Goal: Task Accomplishment & Management: Manage account settings

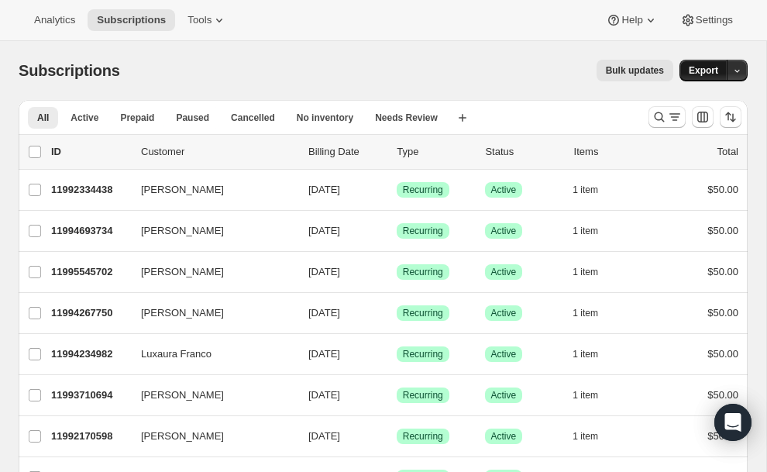
click at [698, 67] on span "Export" at bounding box center [703, 70] width 29 height 12
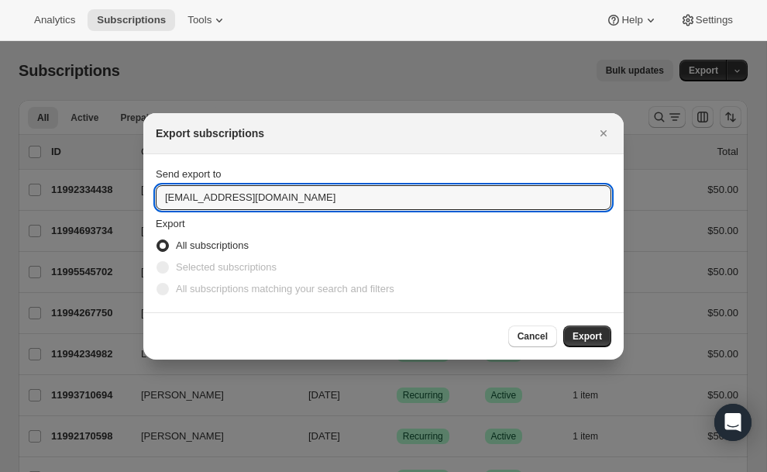
drag, startPoint x: 199, startPoint y: 198, endPoint x: 122, endPoint y: 198, distance: 77.5
type input "michelle@stanleys.la"
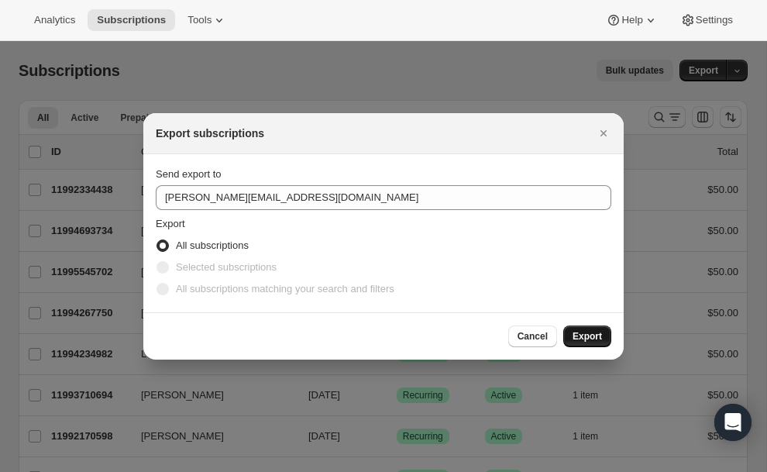
click at [605, 343] on button "Export" at bounding box center [587, 336] width 48 height 22
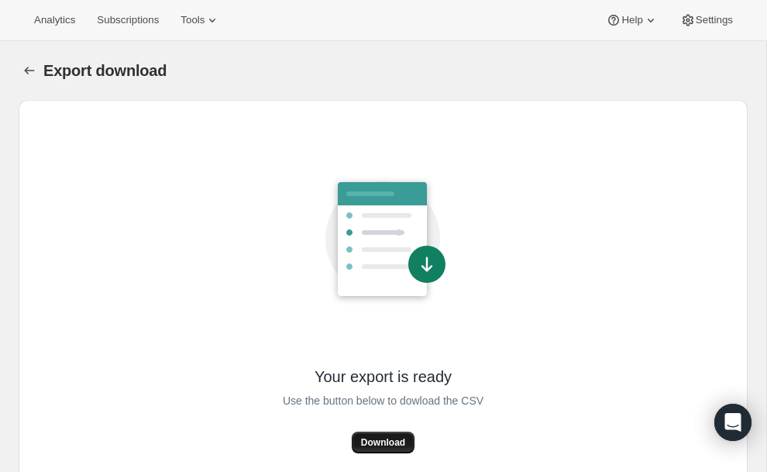
click at [396, 442] on span "Download" at bounding box center [383, 442] width 44 height 12
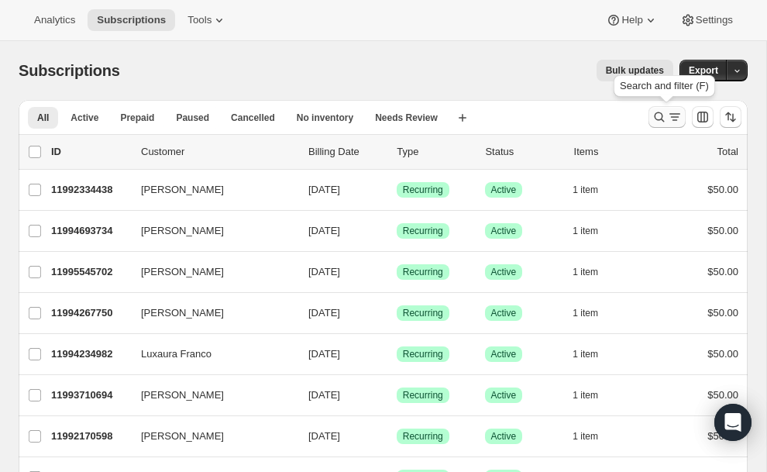
click at [657, 118] on icon "Search and filter results" at bounding box center [659, 116] width 15 height 15
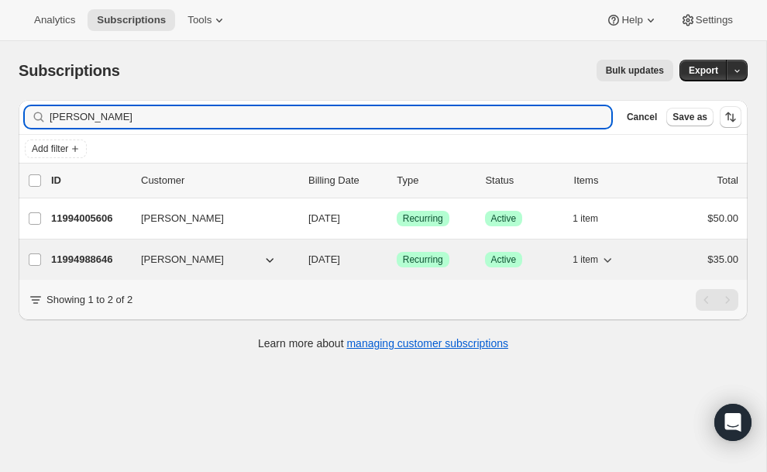
type input "[PERSON_NAME]"
click at [92, 256] on p "11994988646" at bounding box center [89, 259] width 77 height 15
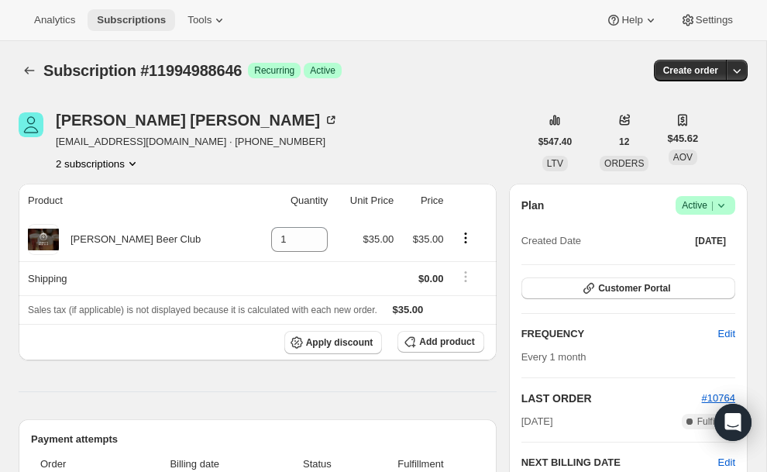
click at [127, 21] on span "Subscriptions" at bounding box center [131, 20] width 69 height 12
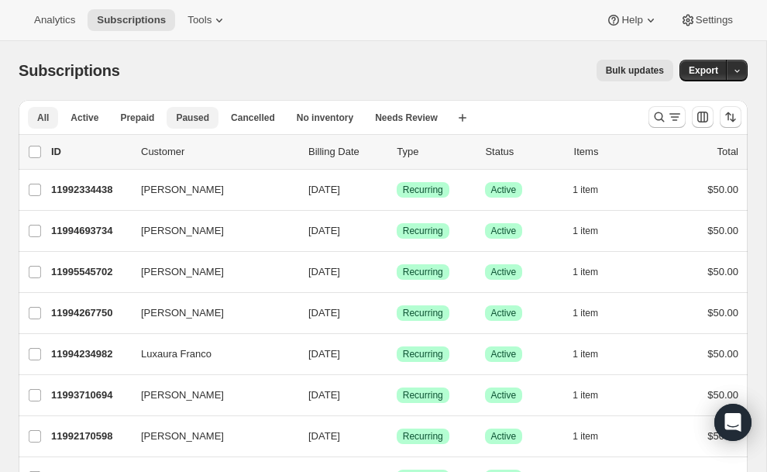
click at [189, 111] on button "Paused" at bounding box center [193, 118] width 52 height 22
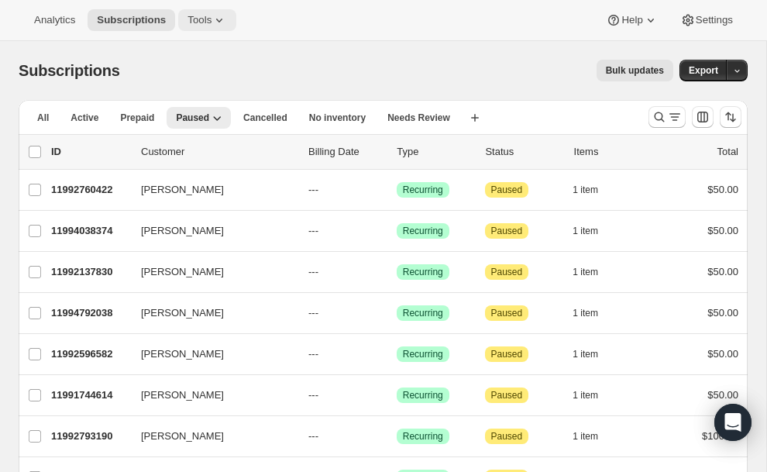
click at [226, 16] on icon at bounding box center [219, 19] width 15 height 15
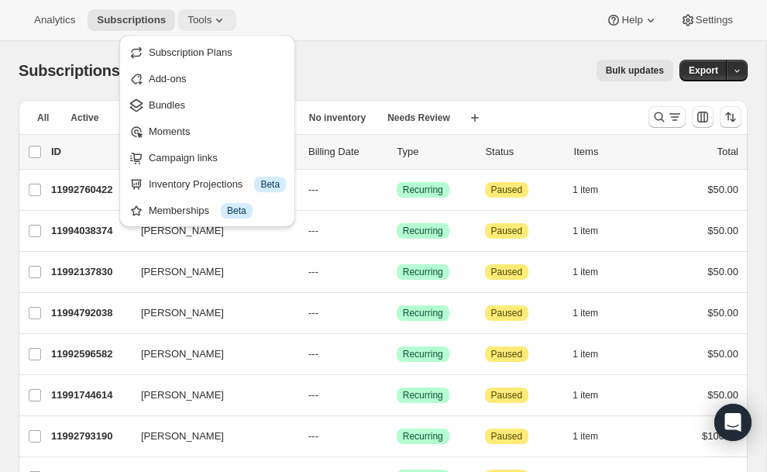
click at [226, 16] on icon at bounding box center [219, 19] width 15 height 15
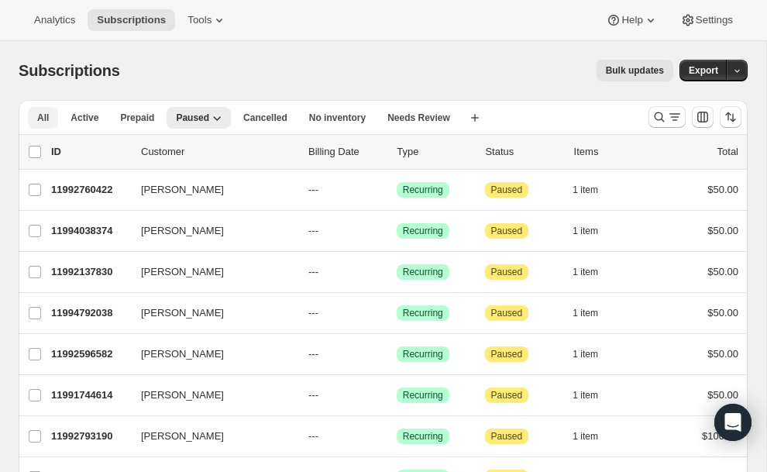
click at [43, 118] on span "All" at bounding box center [43, 118] width 12 height 12
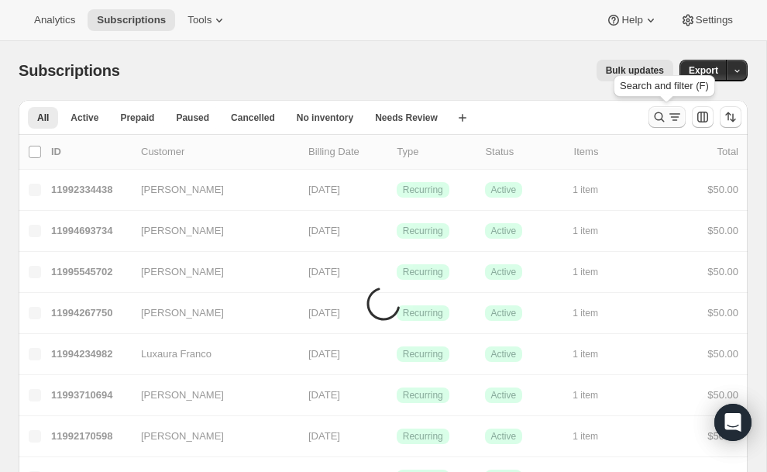
click at [675, 119] on icon "Search and filter results" at bounding box center [674, 116] width 15 height 15
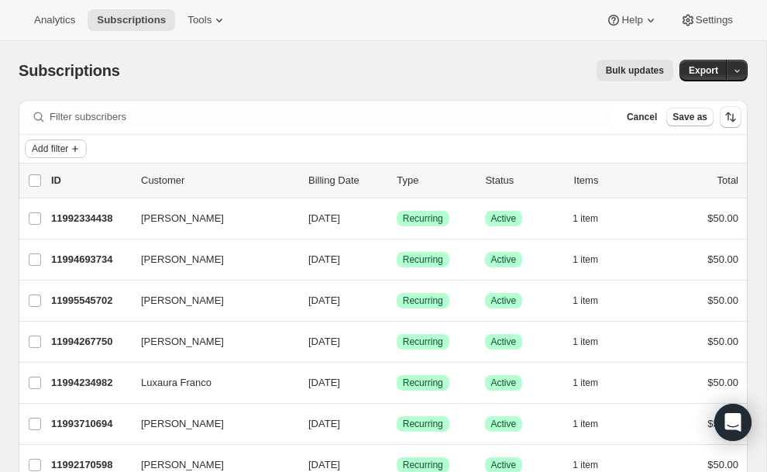
click at [78, 152] on icon "Add filter" at bounding box center [75, 149] width 12 height 12
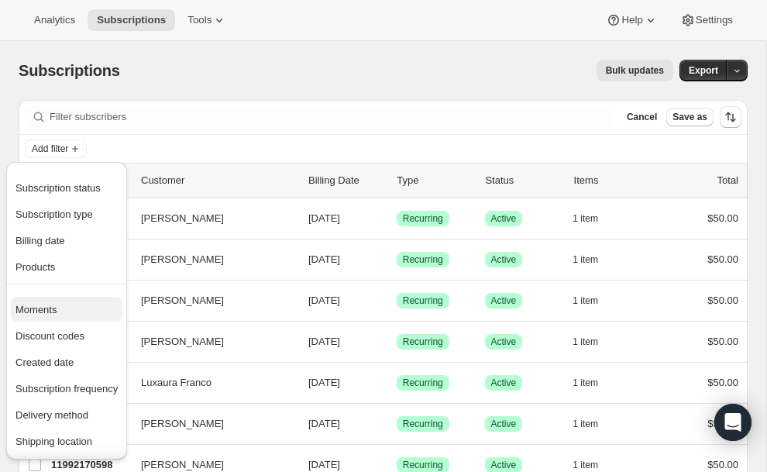
click at [62, 314] on span "Moments" at bounding box center [66, 309] width 102 height 15
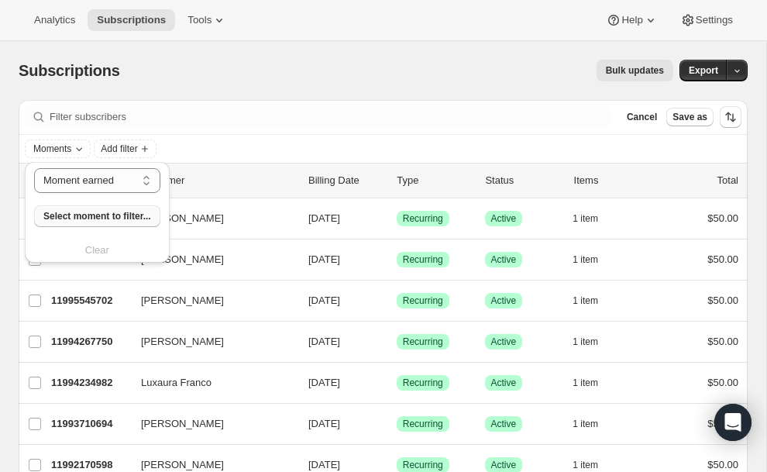
click at [108, 215] on span "Select moment to filter..." at bounding box center [97, 216] width 108 height 12
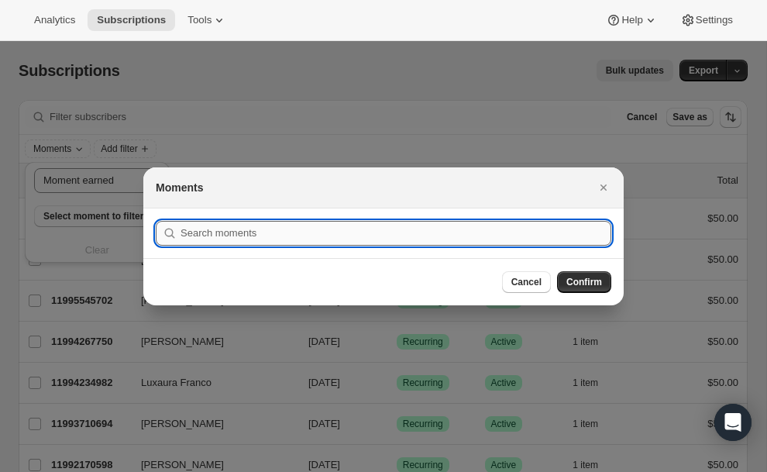
click at [348, 234] on input ":rdd:" at bounding box center [396, 233] width 431 height 25
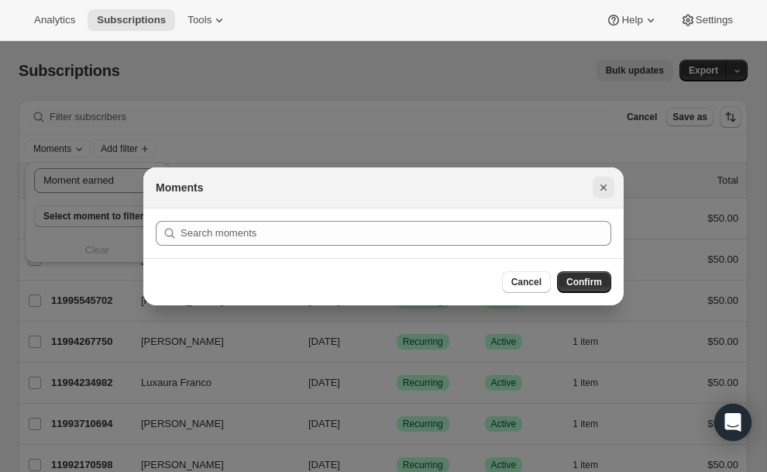
click at [605, 182] on icon "Close" at bounding box center [603, 187] width 15 height 15
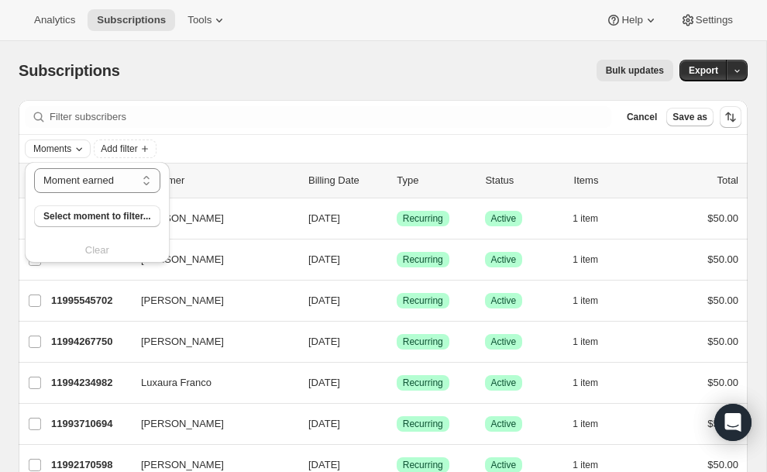
click at [70, 149] on span "Moments" at bounding box center [52, 149] width 38 height 12
click at [136, 148] on span "Add filter" at bounding box center [119, 149] width 36 height 12
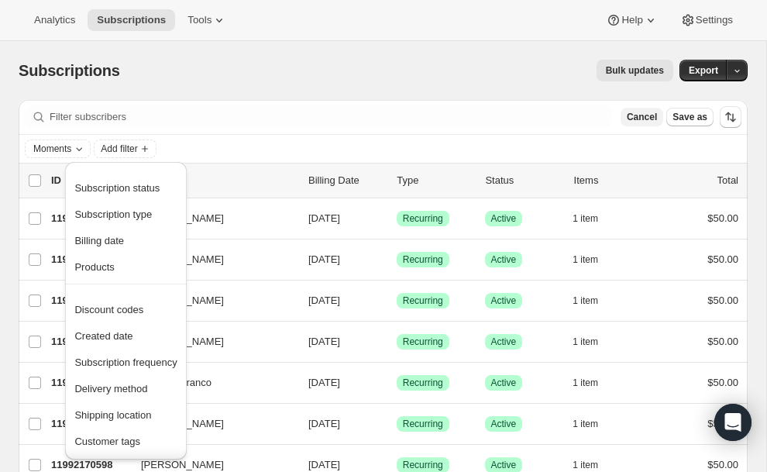
click at [649, 118] on span "Cancel" at bounding box center [642, 117] width 30 height 12
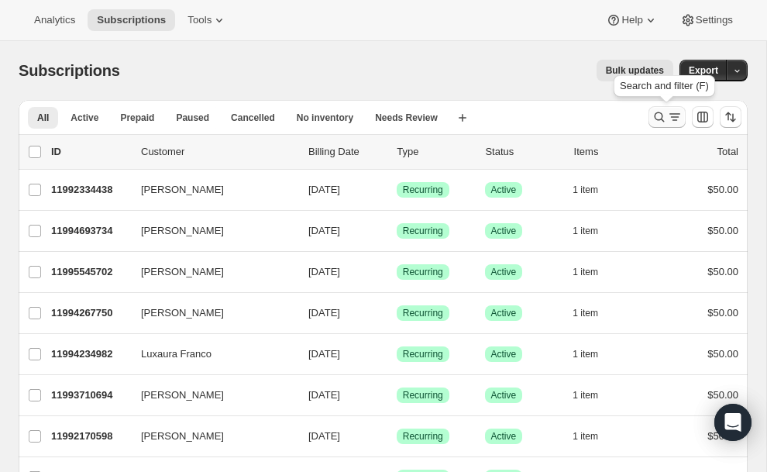
click at [670, 118] on icon "Search and filter results" at bounding box center [674, 116] width 15 height 15
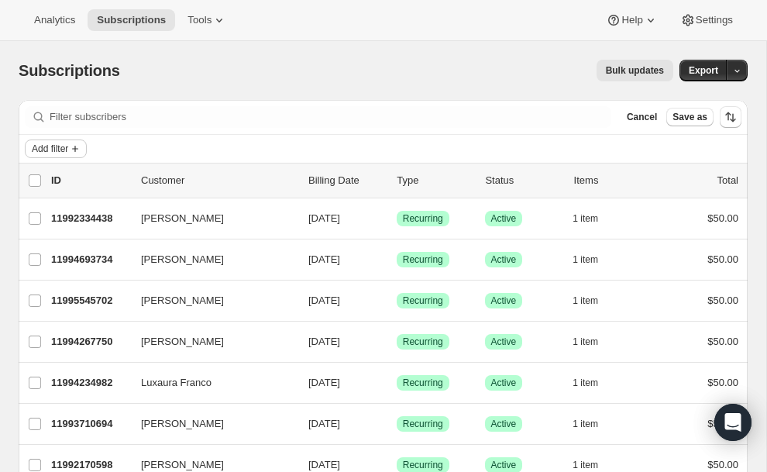
click at [45, 143] on span "Add filter" at bounding box center [50, 149] width 36 height 12
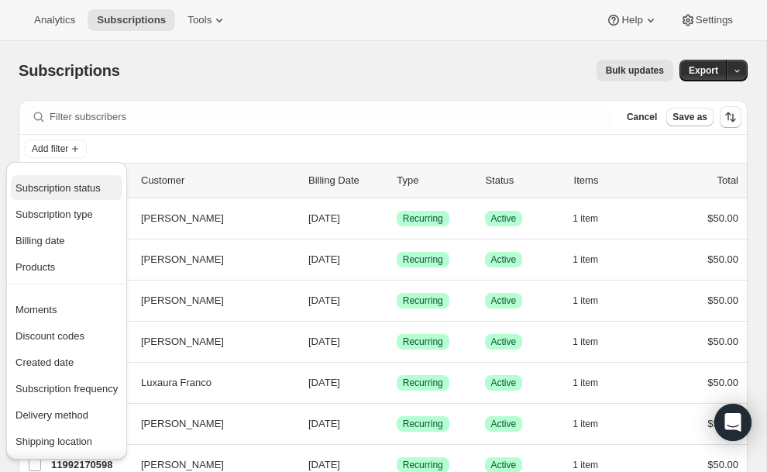
click at [46, 187] on span "Subscription status" at bounding box center [57, 188] width 85 height 12
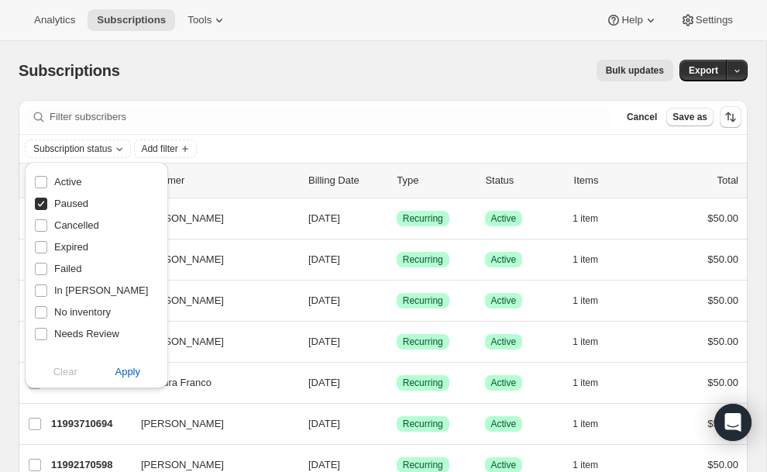
click at [42, 208] on input "Paused" at bounding box center [41, 204] width 12 height 12
checkbox input "false"
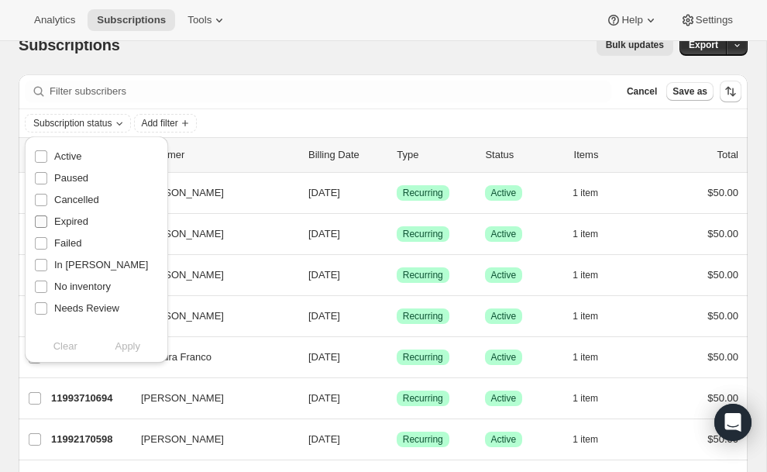
scroll to position [30, 0]
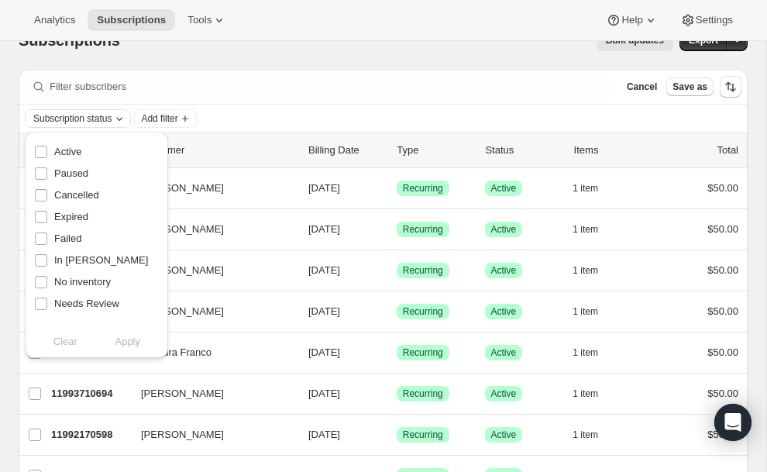
click at [122, 112] on icon "Subscription status" at bounding box center [119, 118] width 12 height 12
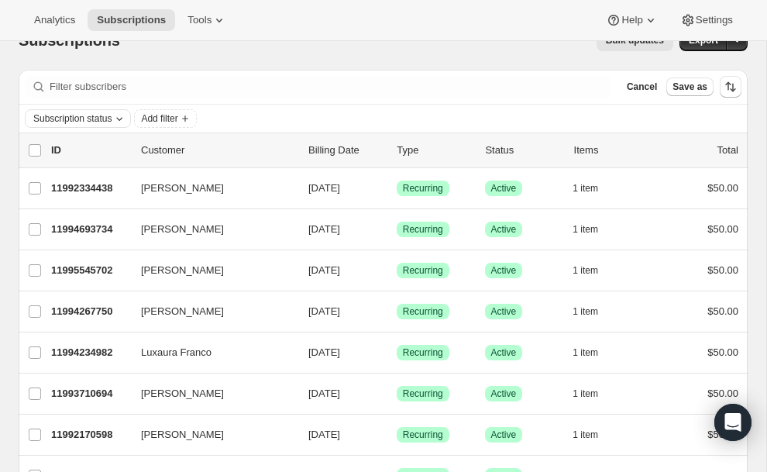
click at [122, 112] on icon "Subscription status" at bounding box center [119, 118] width 12 height 12
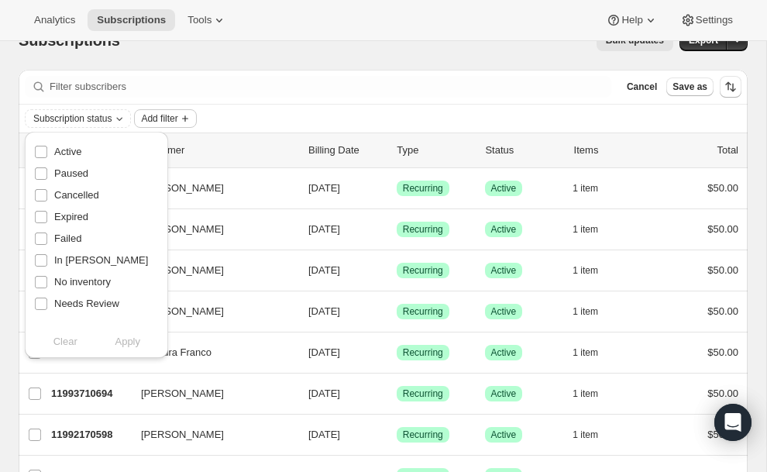
click at [150, 116] on span "Add filter" at bounding box center [159, 118] width 36 height 12
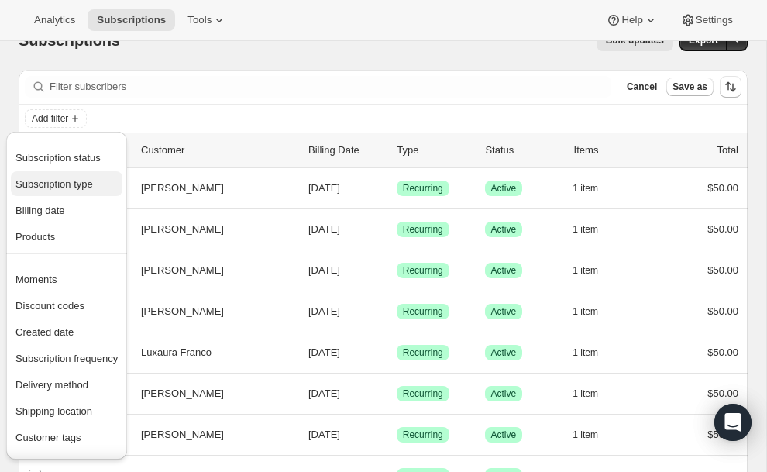
click at [99, 181] on span "Subscription type" at bounding box center [66, 184] width 102 height 15
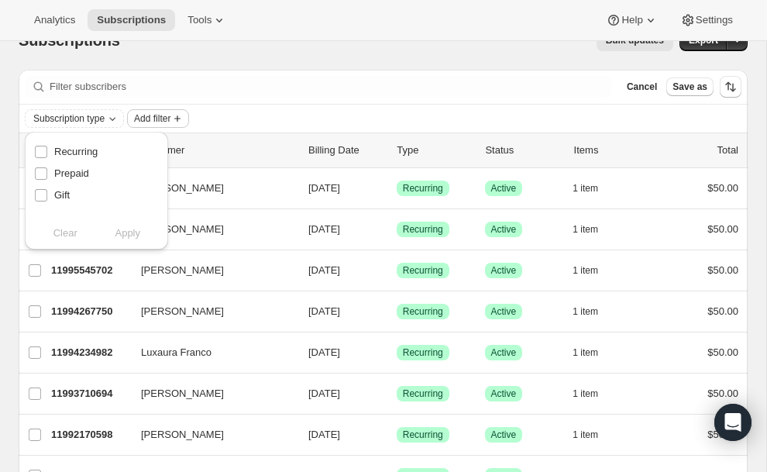
click at [139, 123] on button "Add filter" at bounding box center [158, 118] width 62 height 19
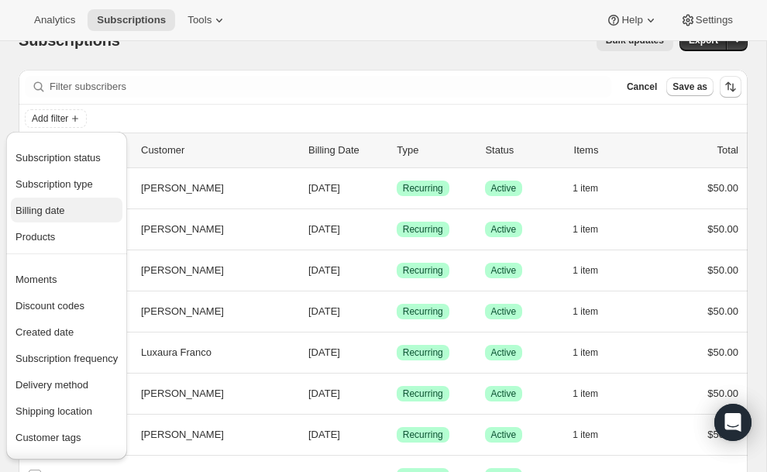
click at [104, 211] on span "Billing date" at bounding box center [66, 210] width 102 height 15
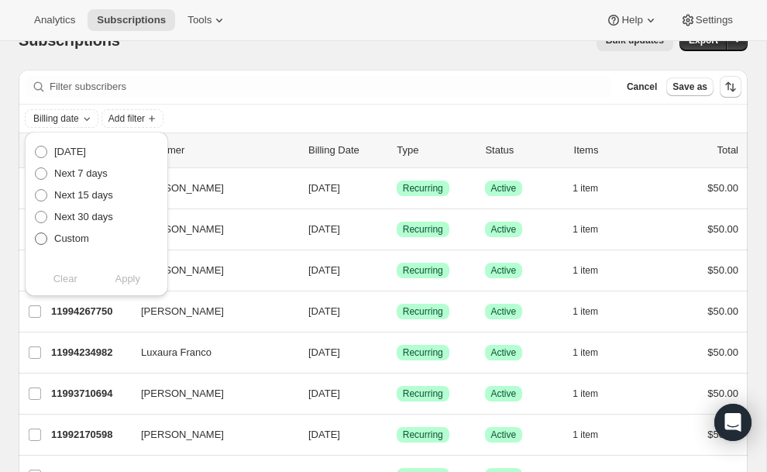
click at [74, 239] on span "Custom" at bounding box center [71, 238] width 35 height 12
click at [36, 233] on input "Custom" at bounding box center [35, 232] width 1 height 1
radio input "true"
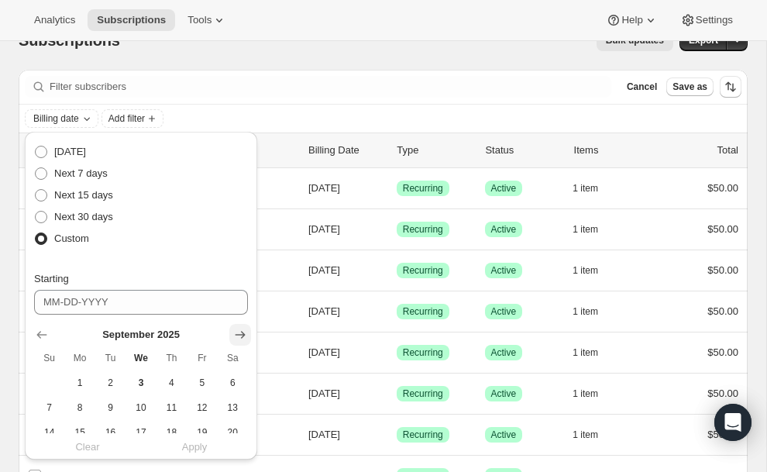
click at [239, 330] on icon "Show next month, October 2025" at bounding box center [239, 334] width 15 height 15
click at [143, 409] on span "8" at bounding box center [141, 407] width 18 height 12
type input "[DATE]"
click at [143, 409] on span "8" at bounding box center [141, 407] width 18 height 12
click at [195, 449] on div "Clear Apply" at bounding box center [141, 446] width 214 height 15
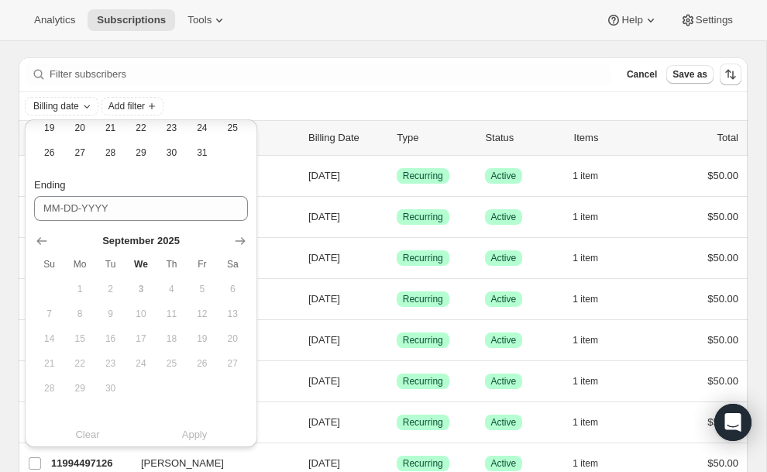
scroll to position [317, 0]
click at [239, 244] on icon "Show next month, October 2025" at bounding box center [239, 240] width 15 height 15
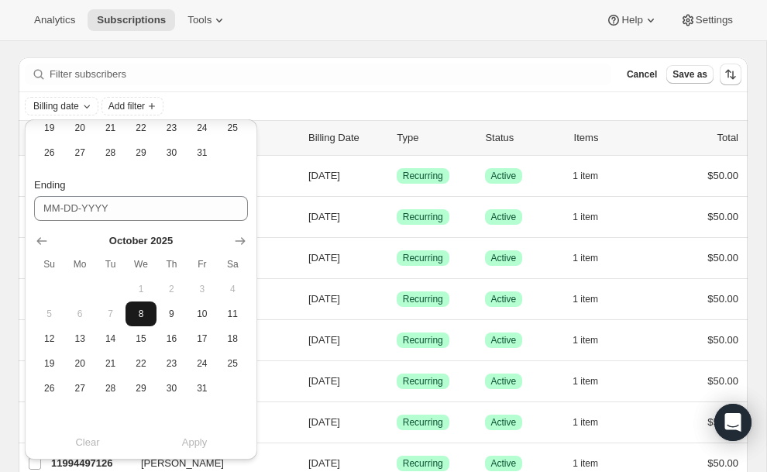
click at [146, 315] on span "8" at bounding box center [141, 314] width 18 height 12
type input "[DATE]"
click at [180, 441] on button "Apply" at bounding box center [195, 442] width 126 height 25
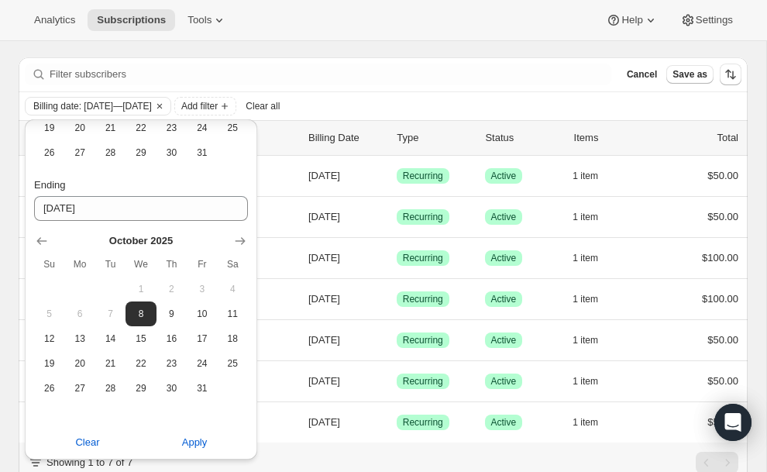
click at [419, 5] on div "Analytics Subscriptions Tools Help Settings" at bounding box center [383, 20] width 767 height 41
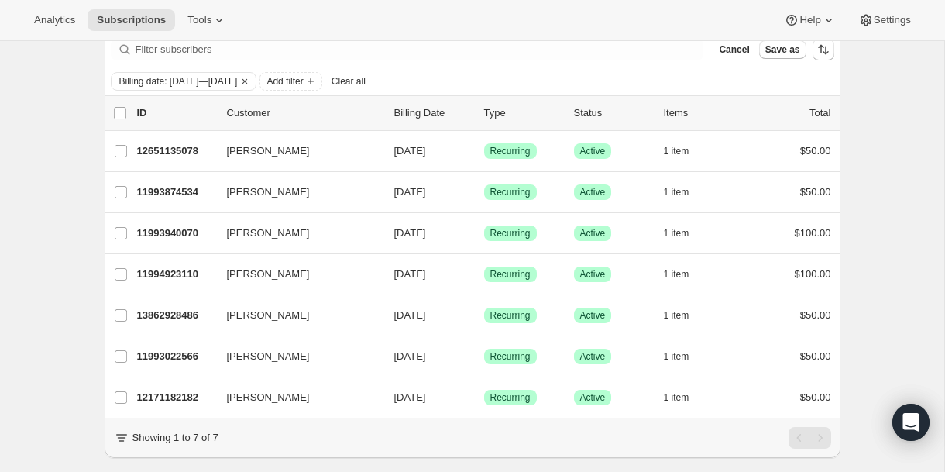
scroll to position [100, 0]
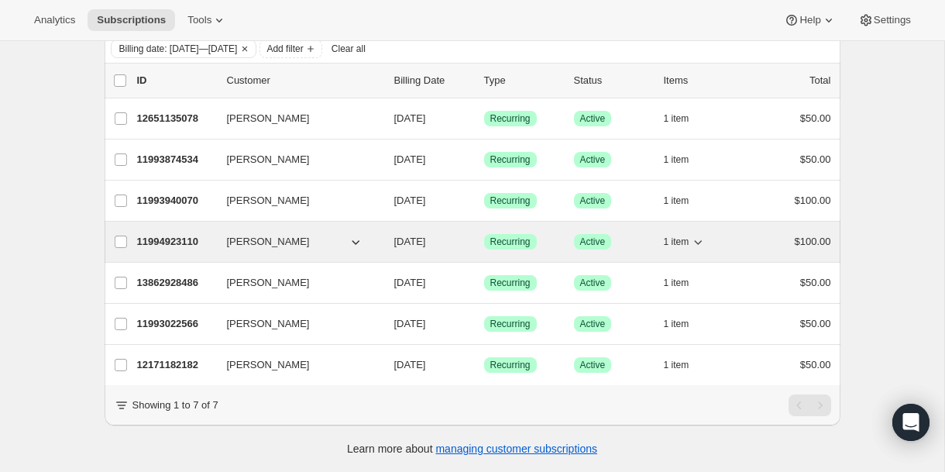
click at [184, 239] on p "11994923110" at bounding box center [175, 241] width 77 height 15
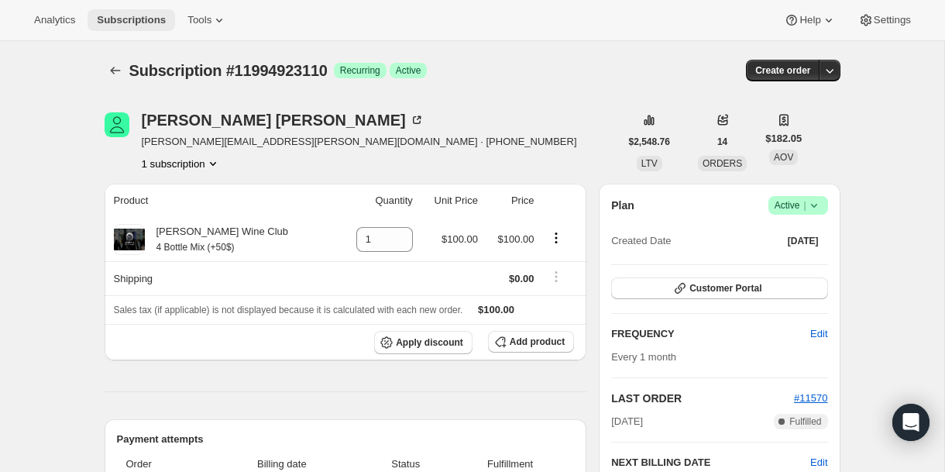
click at [154, 19] on span "Subscriptions" at bounding box center [131, 20] width 69 height 12
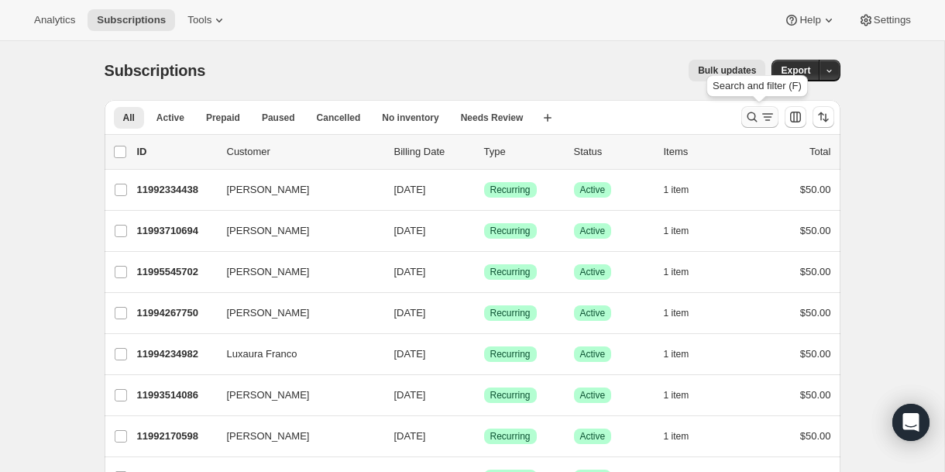
click at [757, 119] on icon "Search and filter results" at bounding box center [752, 116] width 15 height 15
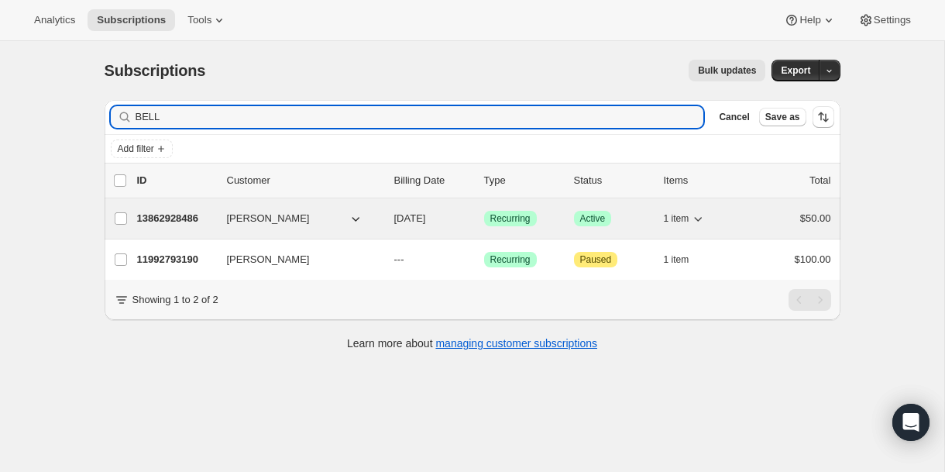
type input "BELL"
click at [174, 215] on p "13862928486" at bounding box center [175, 218] width 77 height 15
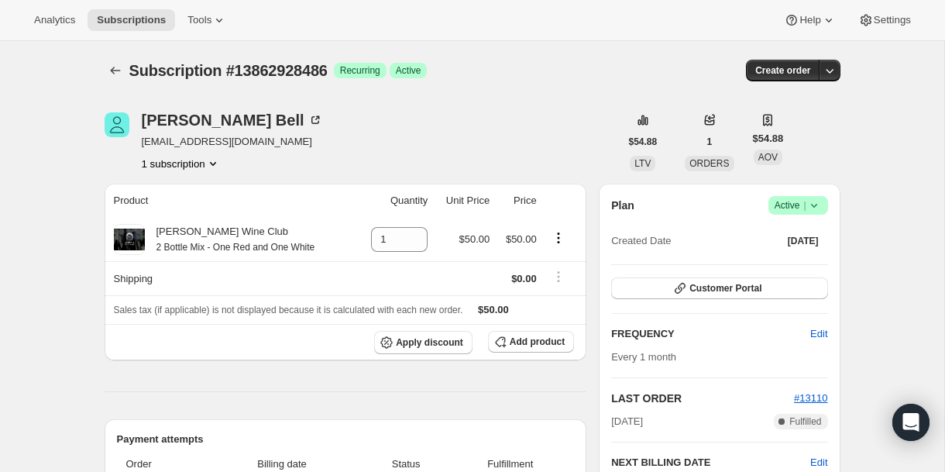
scroll to position [13, 0]
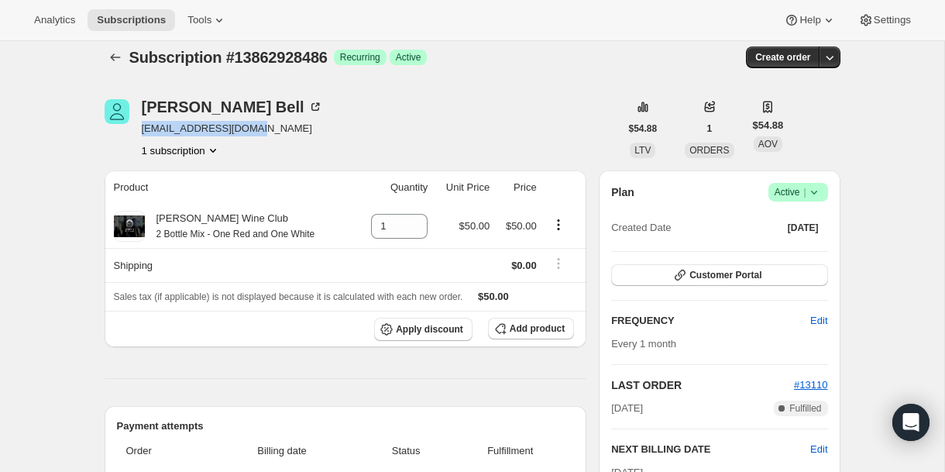
drag, startPoint x: 263, startPoint y: 127, endPoint x: 143, endPoint y: 126, distance: 120.1
click at [143, 126] on div "[PERSON_NAME] [EMAIL_ADDRESS][DOMAIN_NAME] 1 subscription" at bounding box center [362, 128] width 515 height 59
copy span "[EMAIL_ADDRESS][DOMAIN_NAME]"
click at [401, 130] on div "[PERSON_NAME] [EMAIL_ADDRESS][DOMAIN_NAME] 1 subscription" at bounding box center [362, 128] width 515 height 59
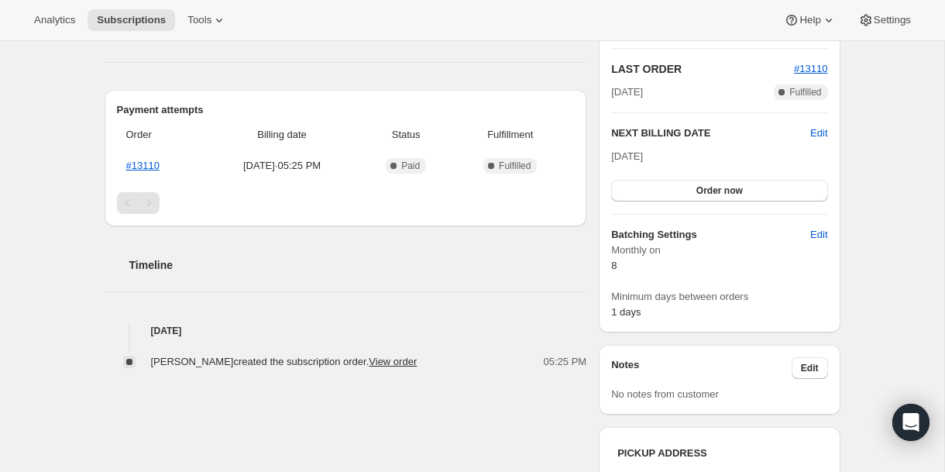
scroll to position [0, 0]
